Goal: Transaction & Acquisition: Purchase product/service

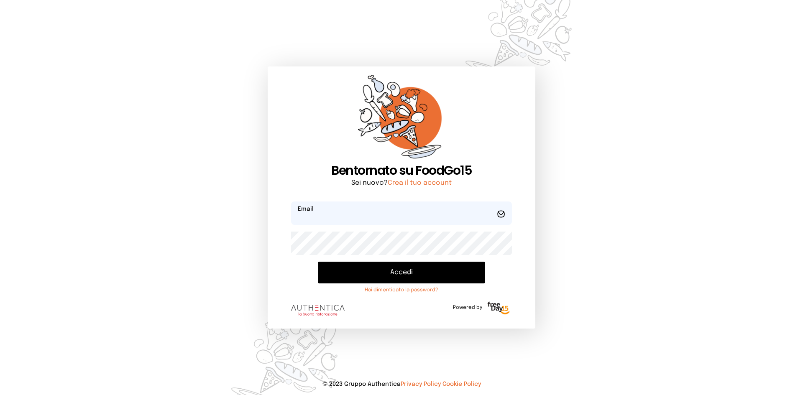
type input "**********"
click at [380, 268] on button "Accedi" at bounding box center [401, 273] width 167 height 22
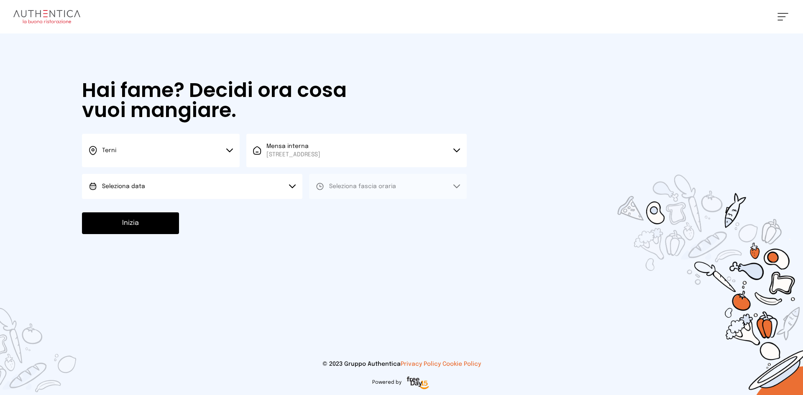
click at [220, 181] on button "Seleziona data" at bounding box center [192, 186] width 220 height 25
click at [219, 206] on li "[DATE], [DATE]" at bounding box center [192, 210] width 220 height 22
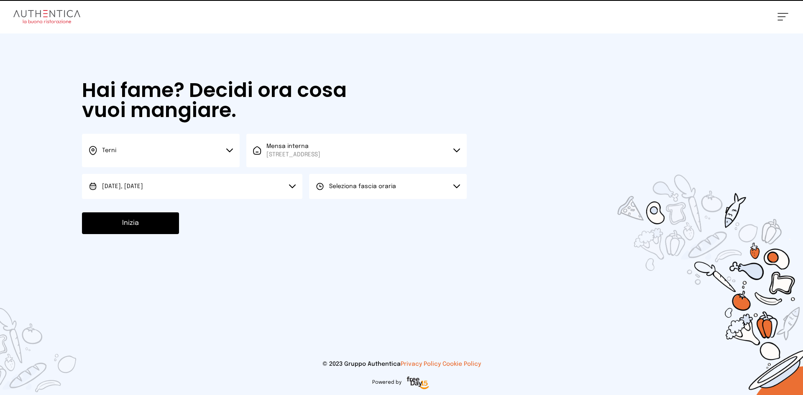
click at [384, 193] on button "Seleziona fascia oraria" at bounding box center [388, 186] width 158 height 25
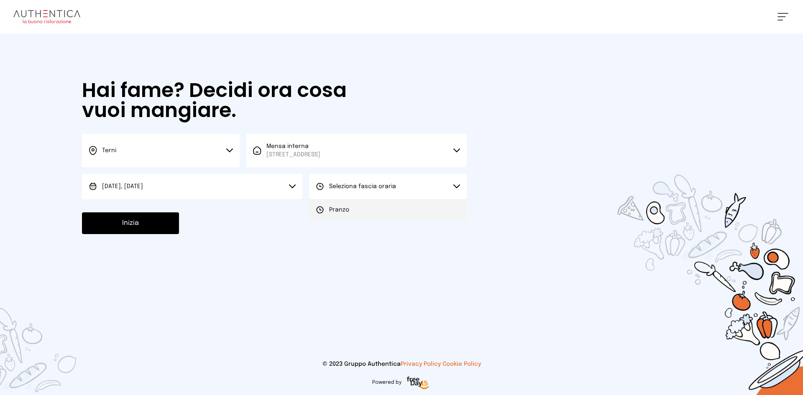
click at [378, 212] on li "Pranzo" at bounding box center [388, 210] width 158 height 22
click at [114, 222] on button "Inizia" at bounding box center [130, 223] width 97 height 22
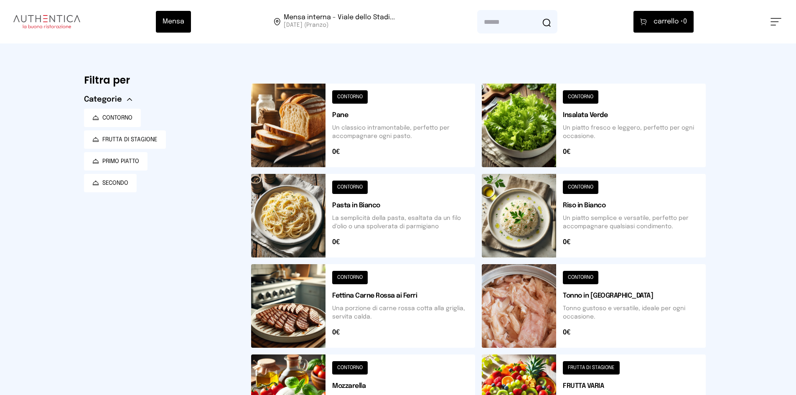
click at [295, 124] on button at bounding box center [363, 126] width 224 height 84
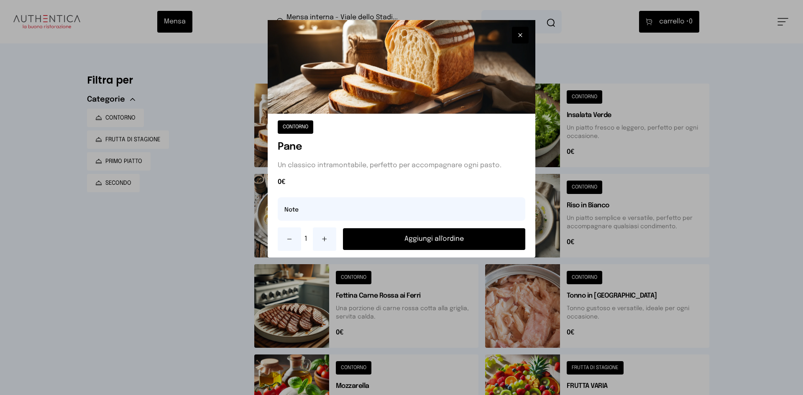
click at [393, 250] on div "1 Aggiungi all'ordine" at bounding box center [402, 238] width 248 height 23
click at [393, 246] on button "Aggiungi all'ordine" at bounding box center [434, 239] width 182 height 22
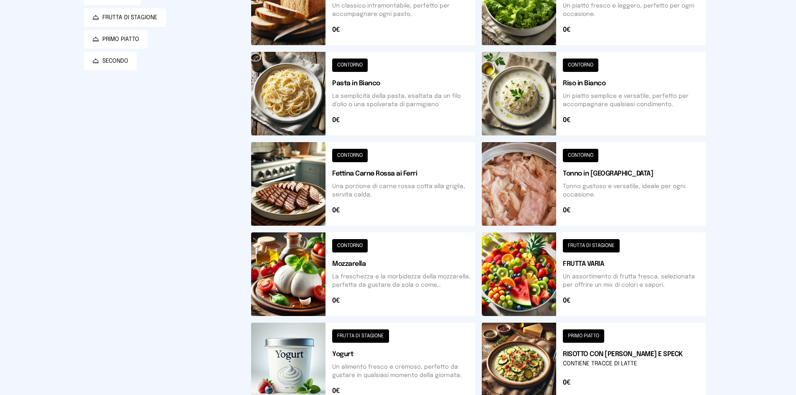
scroll to position [125, 0]
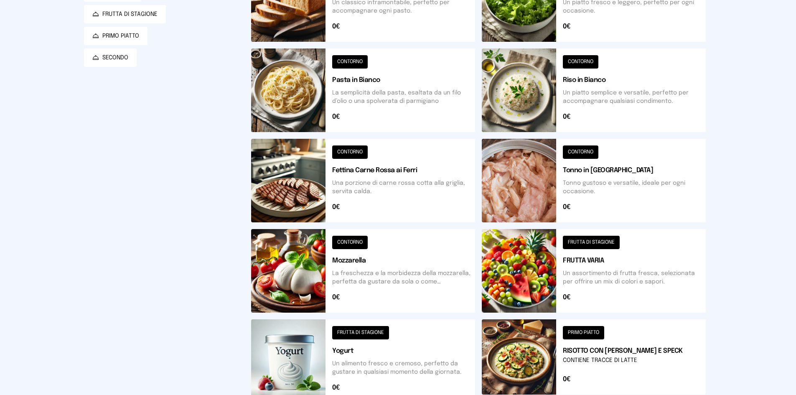
click at [540, 82] on button at bounding box center [594, 90] width 224 height 84
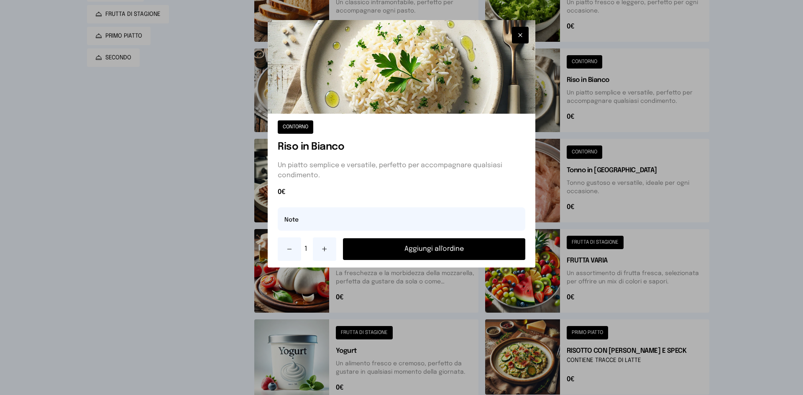
click at [474, 258] on button "Aggiungi all'ordine" at bounding box center [434, 249] width 182 height 22
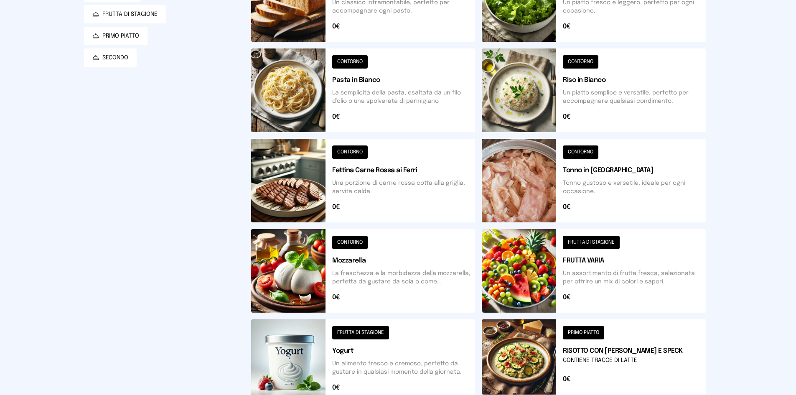
click at [287, 184] on button at bounding box center [363, 181] width 224 height 84
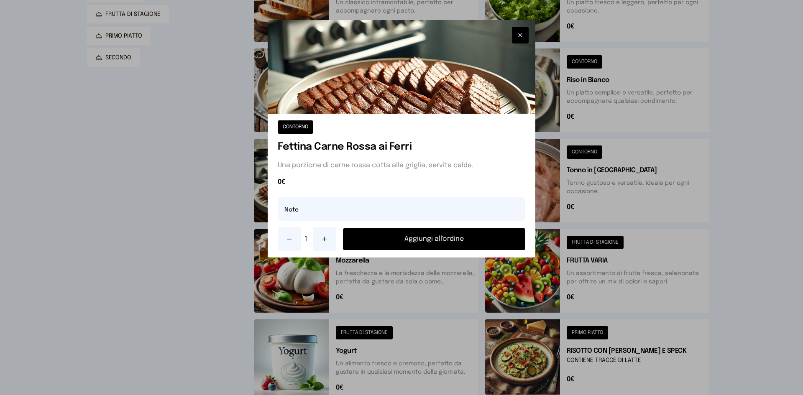
click at [380, 241] on button "Aggiungi all'ordine" at bounding box center [434, 239] width 182 height 22
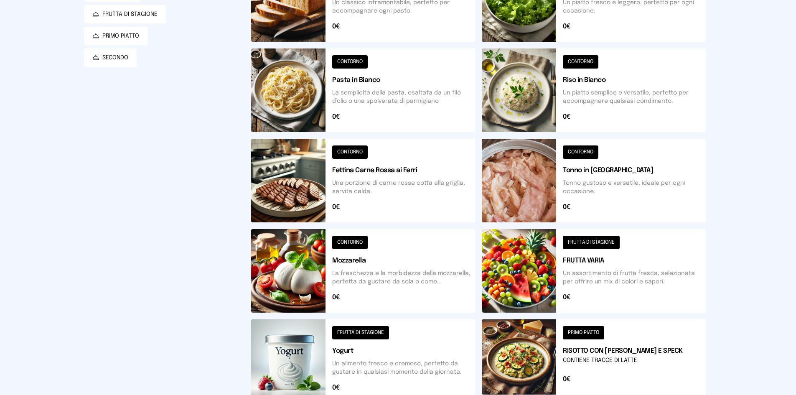
click at [503, 185] on button at bounding box center [594, 181] width 224 height 84
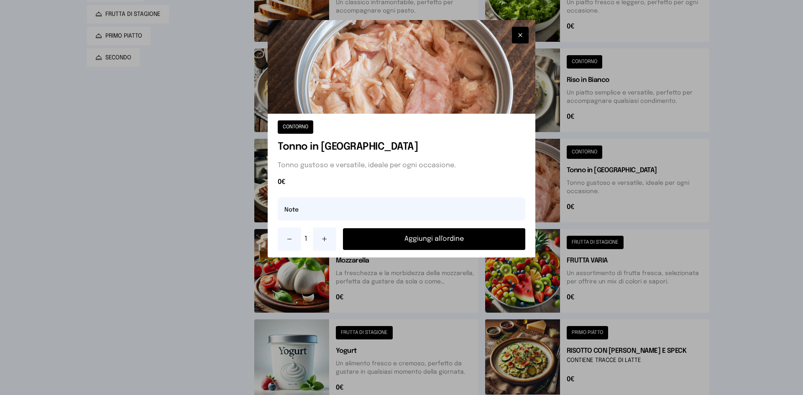
click at [451, 245] on button "Aggiungi all'ordine" at bounding box center [434, 239] width 182 height 22
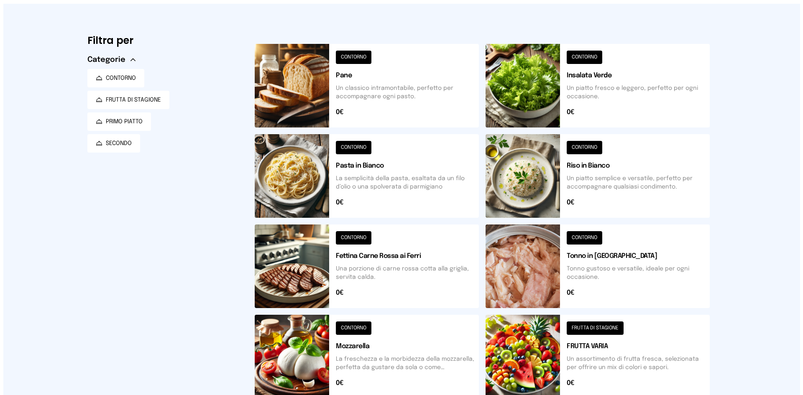
scroll to position [0, 0]
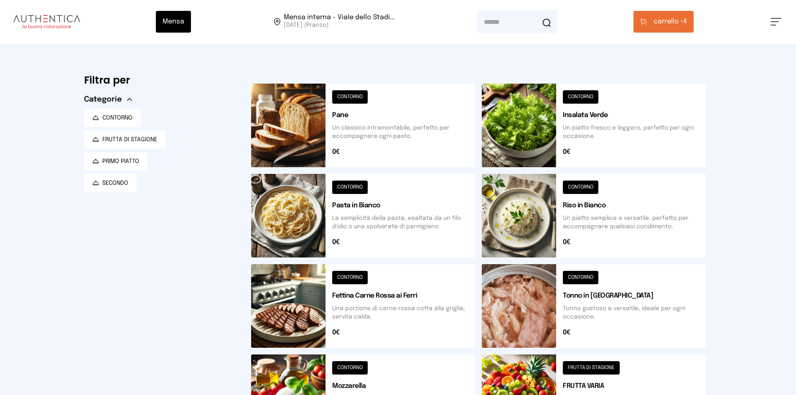
click at [672, 25] on span "carrello •" at bounding box center [669, 22] width 30 height 10
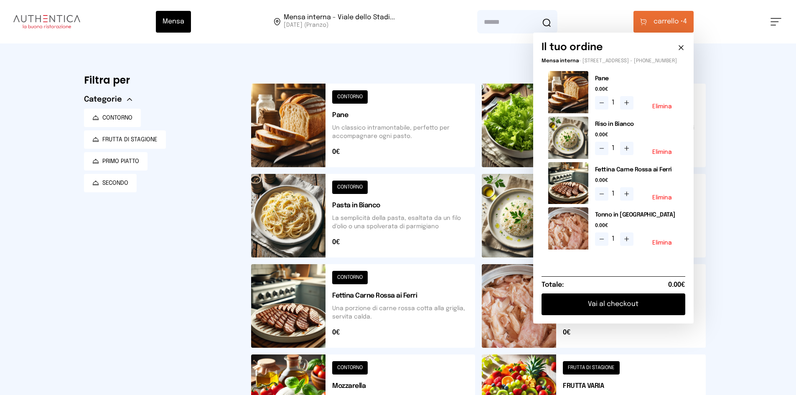
click at [617, 314] on button "Vai al checkout" at bounding box center [614, 305] width 144 height 22
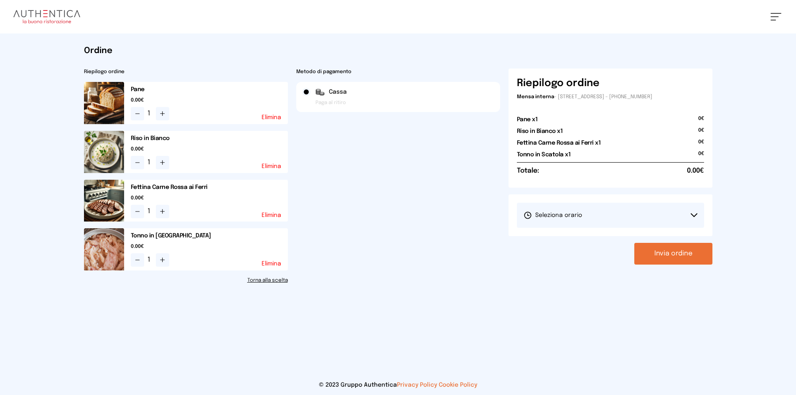
click at [539, 205] on button "Seleziona orario" at bounding box center [610, 215] width 187 height 25
click at [554, 232] on li "1° Turno (13:00 - 15:00)" at bounding box center [610, 239] width 187 height 22
click at [661, 260] on button "Invia ordine" at bounding box center [674, 254] width 78 height 22
